Goal: Task Accomplishment & Management: Manage account settings

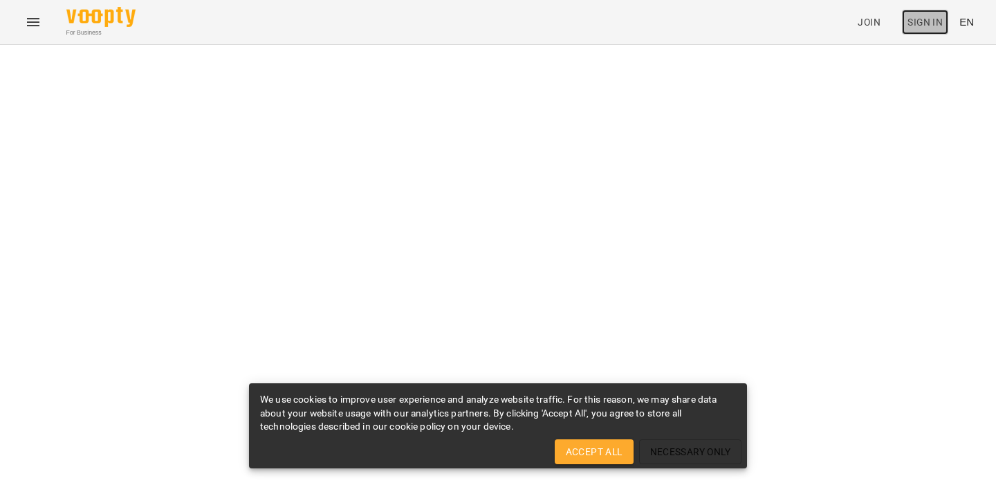
click at [927, 25] on span "Sign In" at bounding box center [924, 22] width 35 height 17
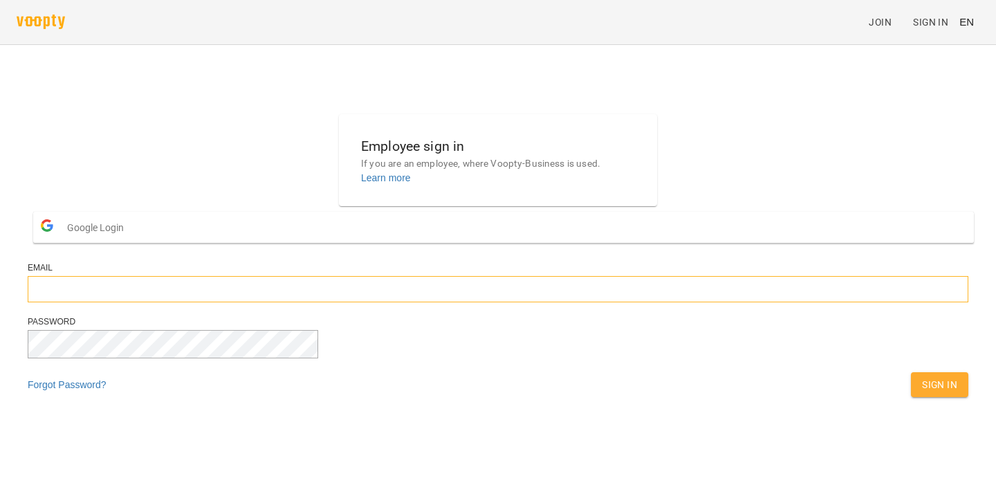
click at [487, 302] on input "email" at bounding box center [498, 289] width 940 height 26
type input "**********"
click at [922, 393] on span "Sign In" at bounding box center [939, 384] width 35 height 17
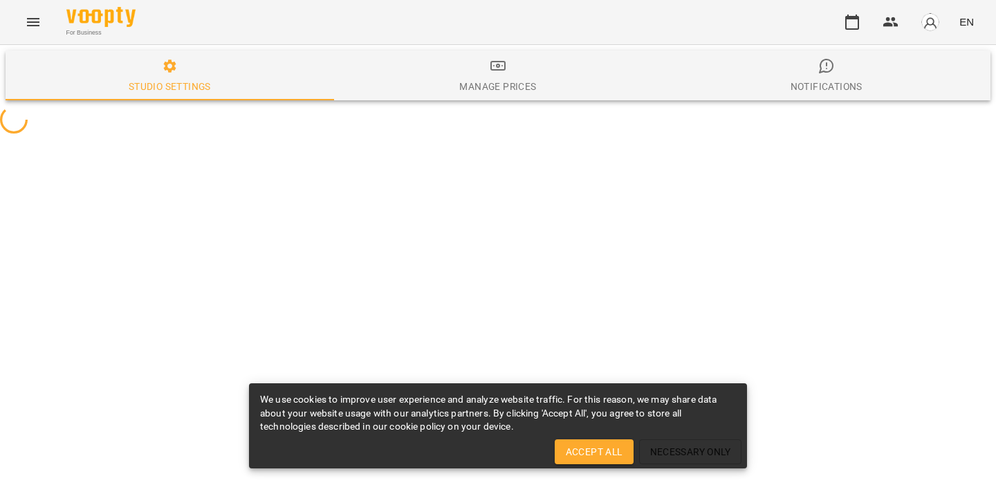
select select "**"
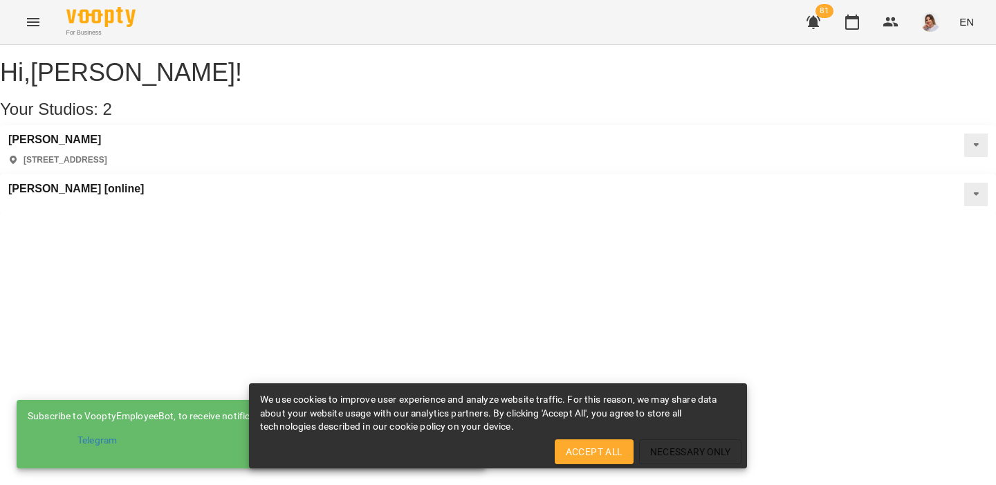
click at [590, 460] on button "Accept All" at bounding box center [593, 451] width 79 height 25
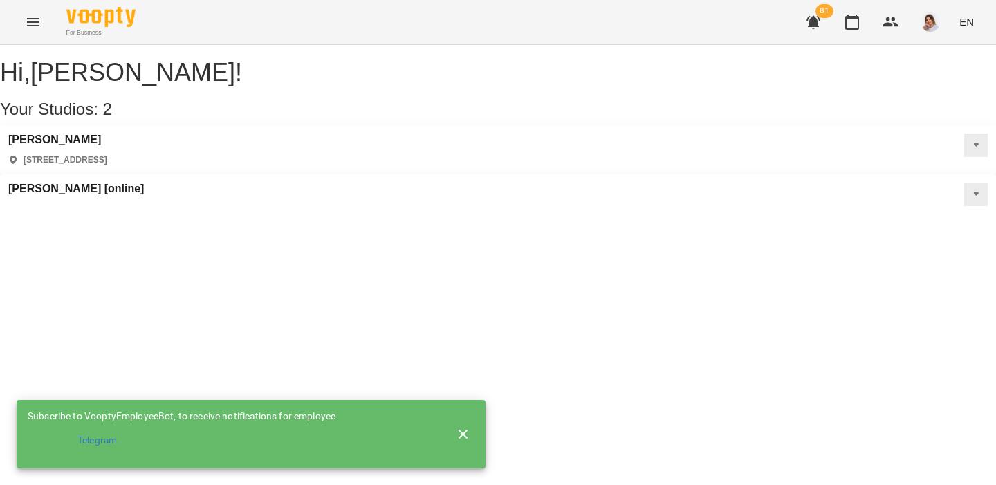
click at [472, 425] on button "button" at bounding box center [463, 434] width 33 height 33
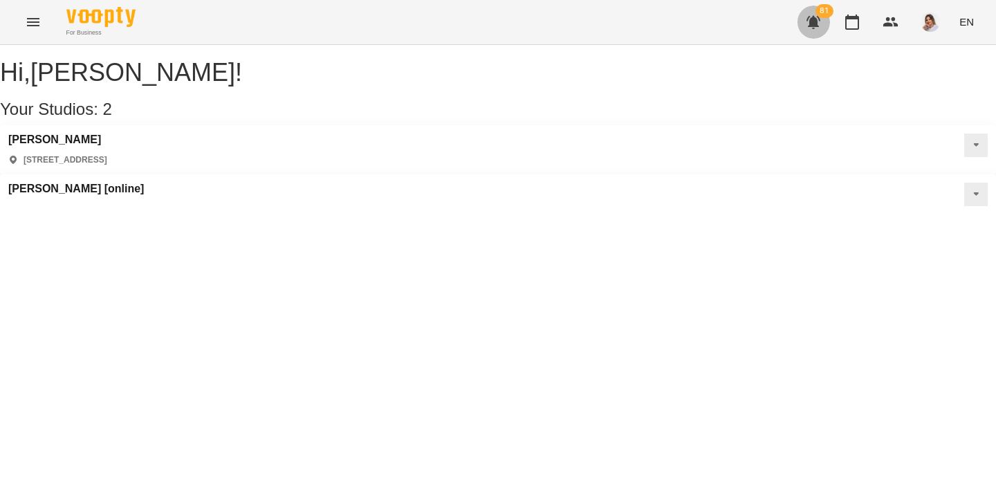
click at [830, 24] on button "button" at bounding box center [812, 22] width 33 height 33
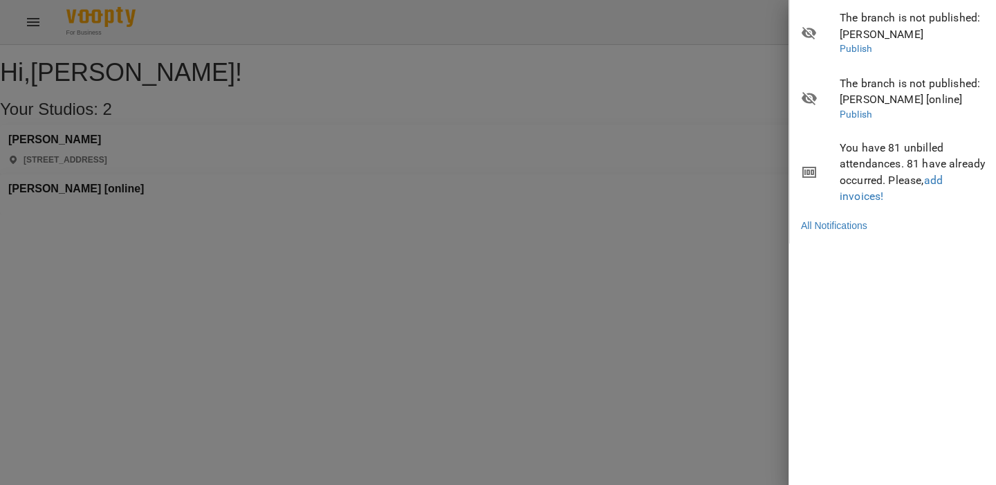
click at [743, 171] on div at bounding box center [498, 242] width 996 height 485
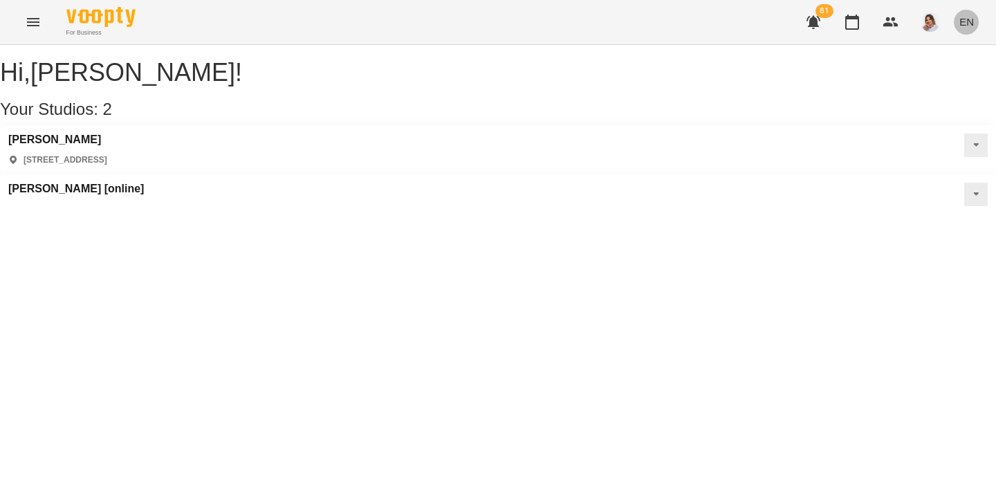
click at [967, 12] on button "EN" at bounding box center [966, 22] width 26 height 26
click at [957, 82] on div "Українська" at bounding box center [940, 78] width 71 height 25
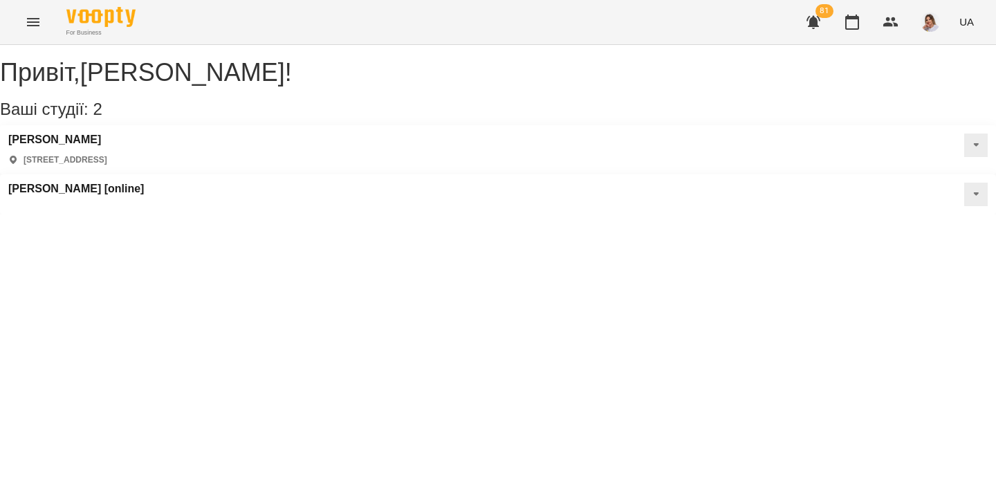
click at [817, 30] on button "button" at bounding box center [812, 22] width 33 height 33
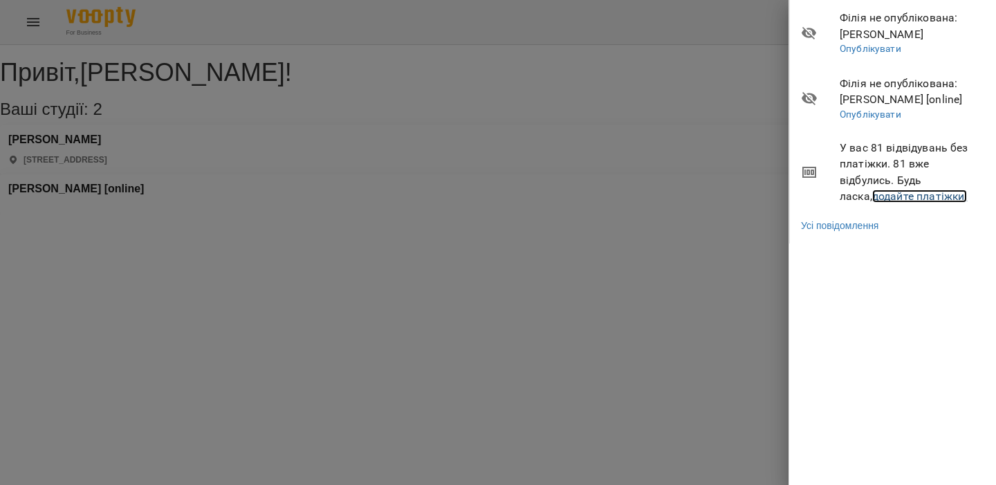
click at [872, 193] on link "додайте платіжки!" at bounding box center [919, 195] width 95 height 13
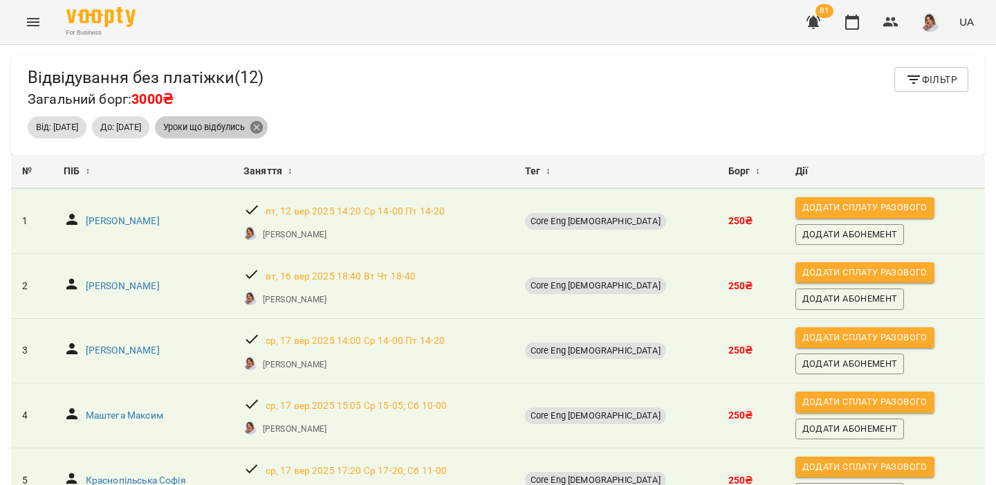
click at [263, 127] on icon at bounding box center [256, 127] width 12 height 12
